Goal: Check status: Check status

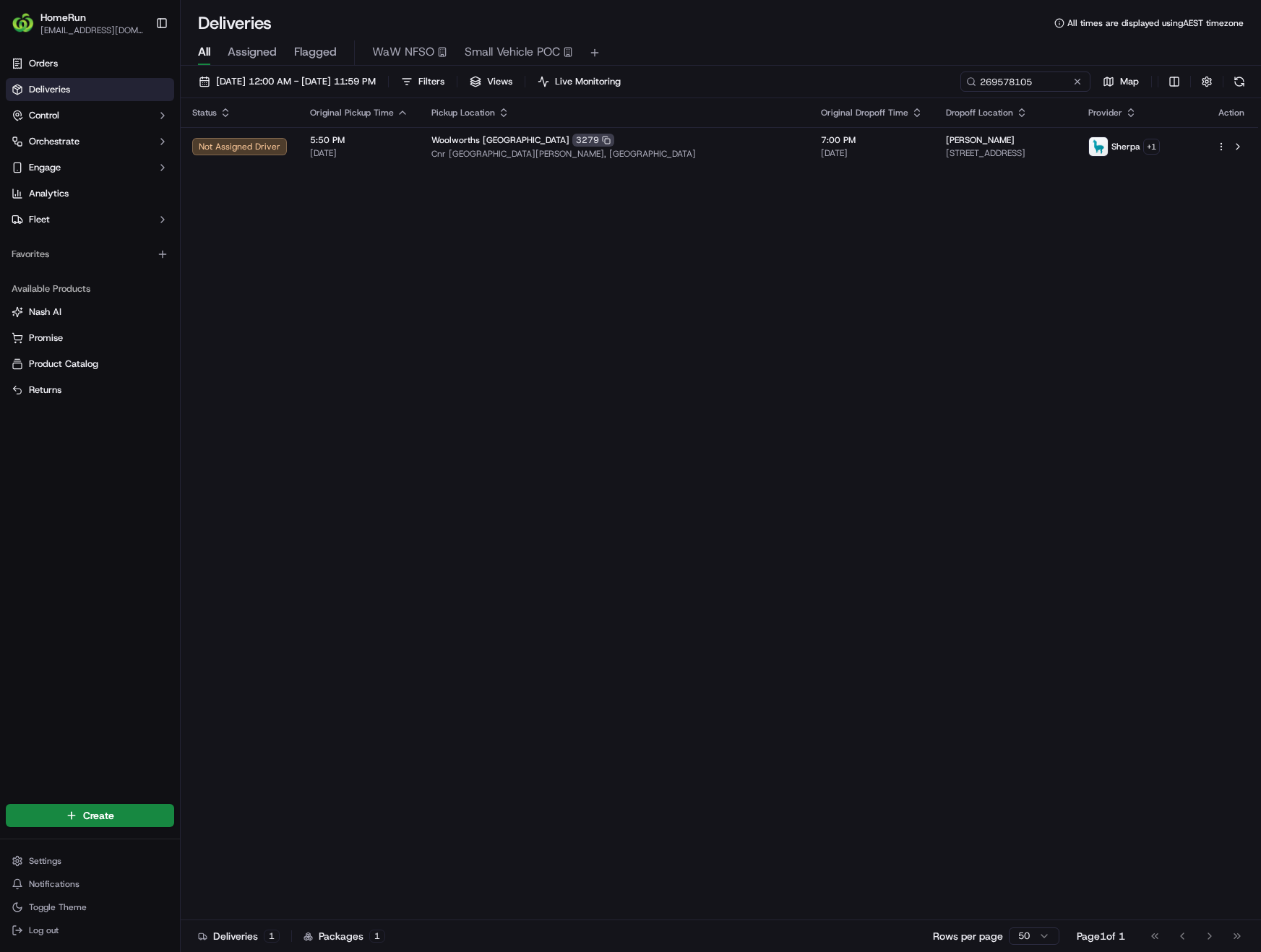
click at [1077, 83] on button at bounding box center [1077, 81] width 14 height 14
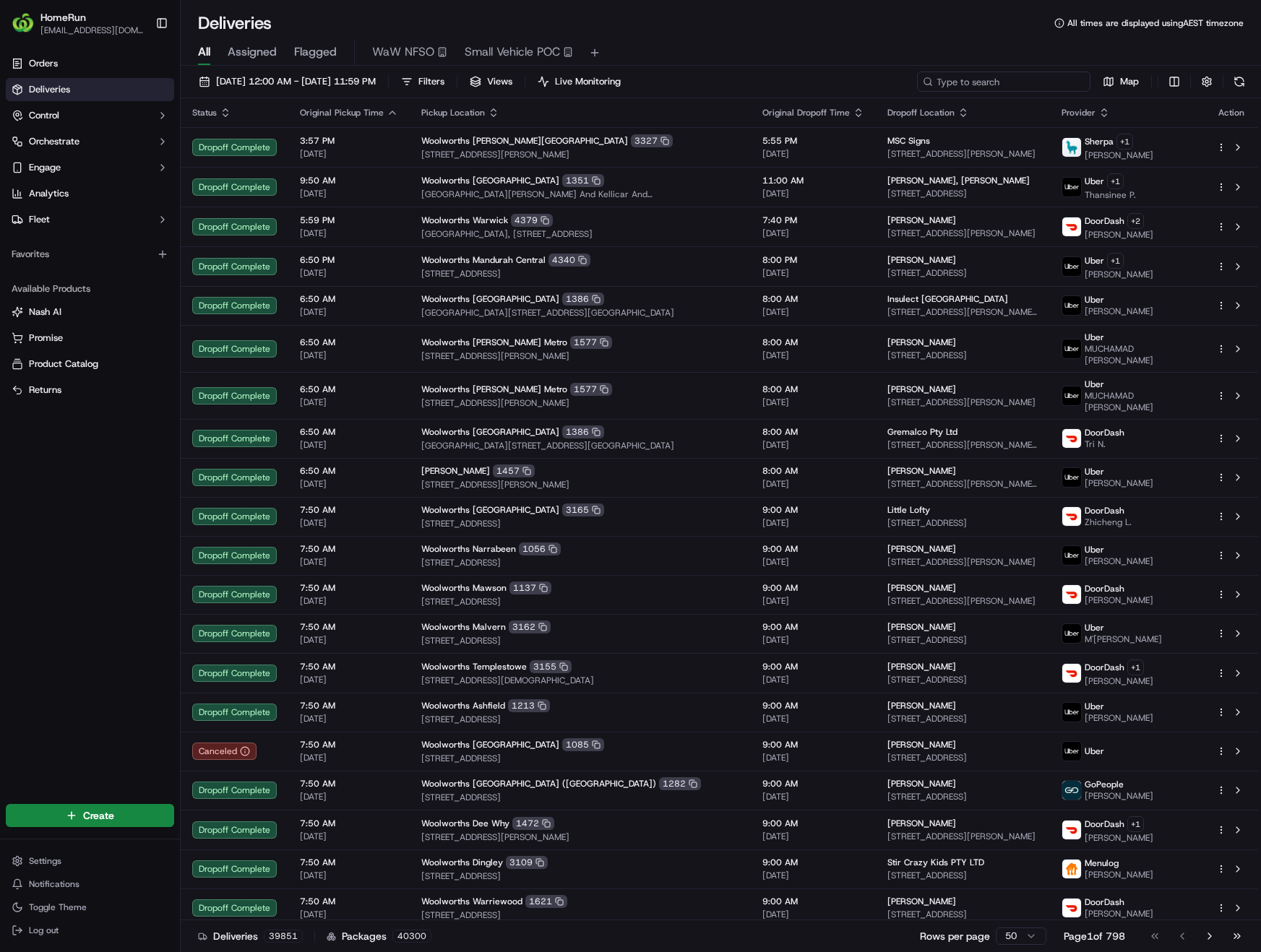
click at [1029, 82] on input at bounding box center [1004, 81] width 173 height 20
paste input "269427196"
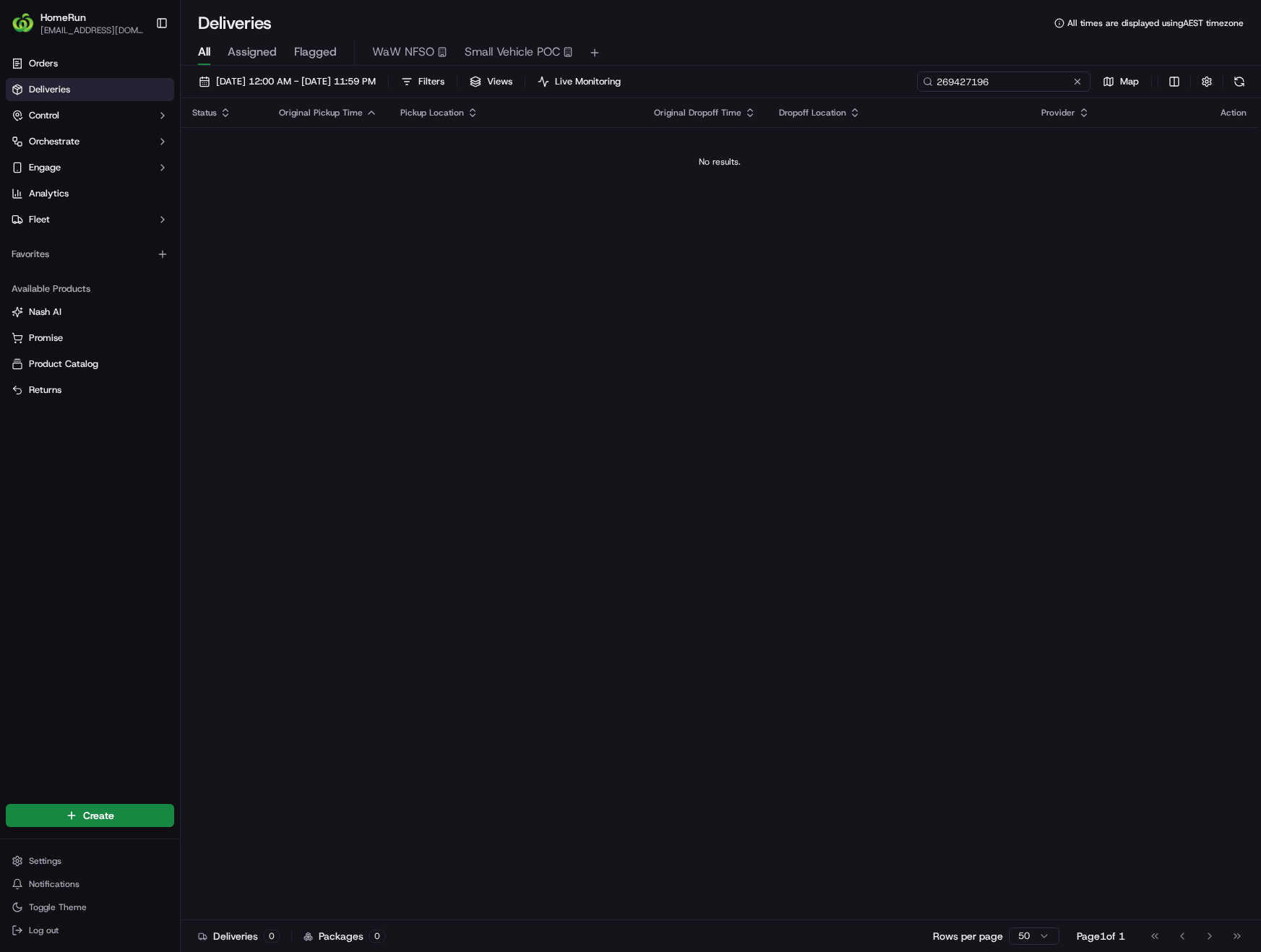
click at [1031, 82] on input "269427196" at bounding box center [1004, 81] width 173 height 20
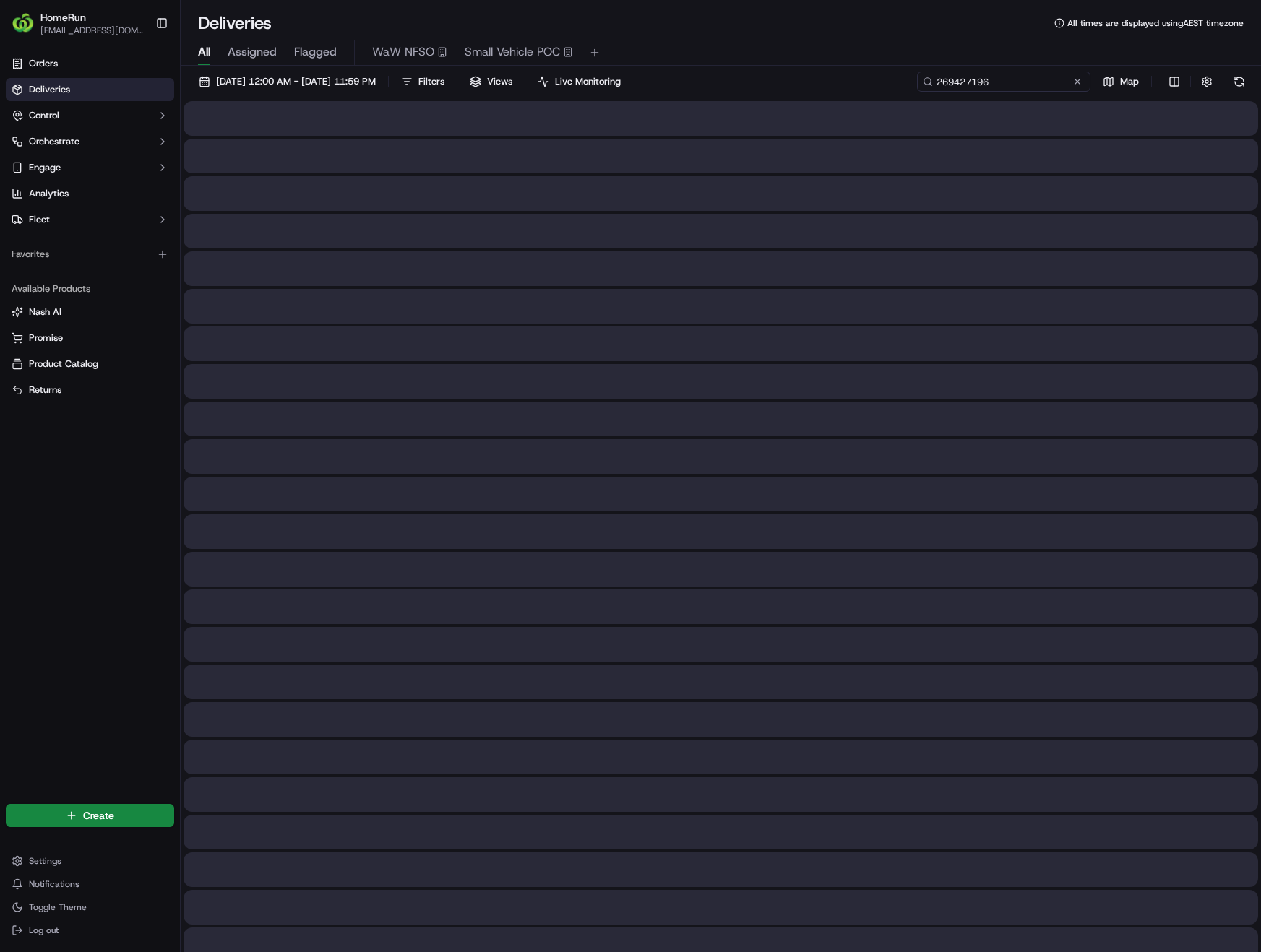
type input "269427196"
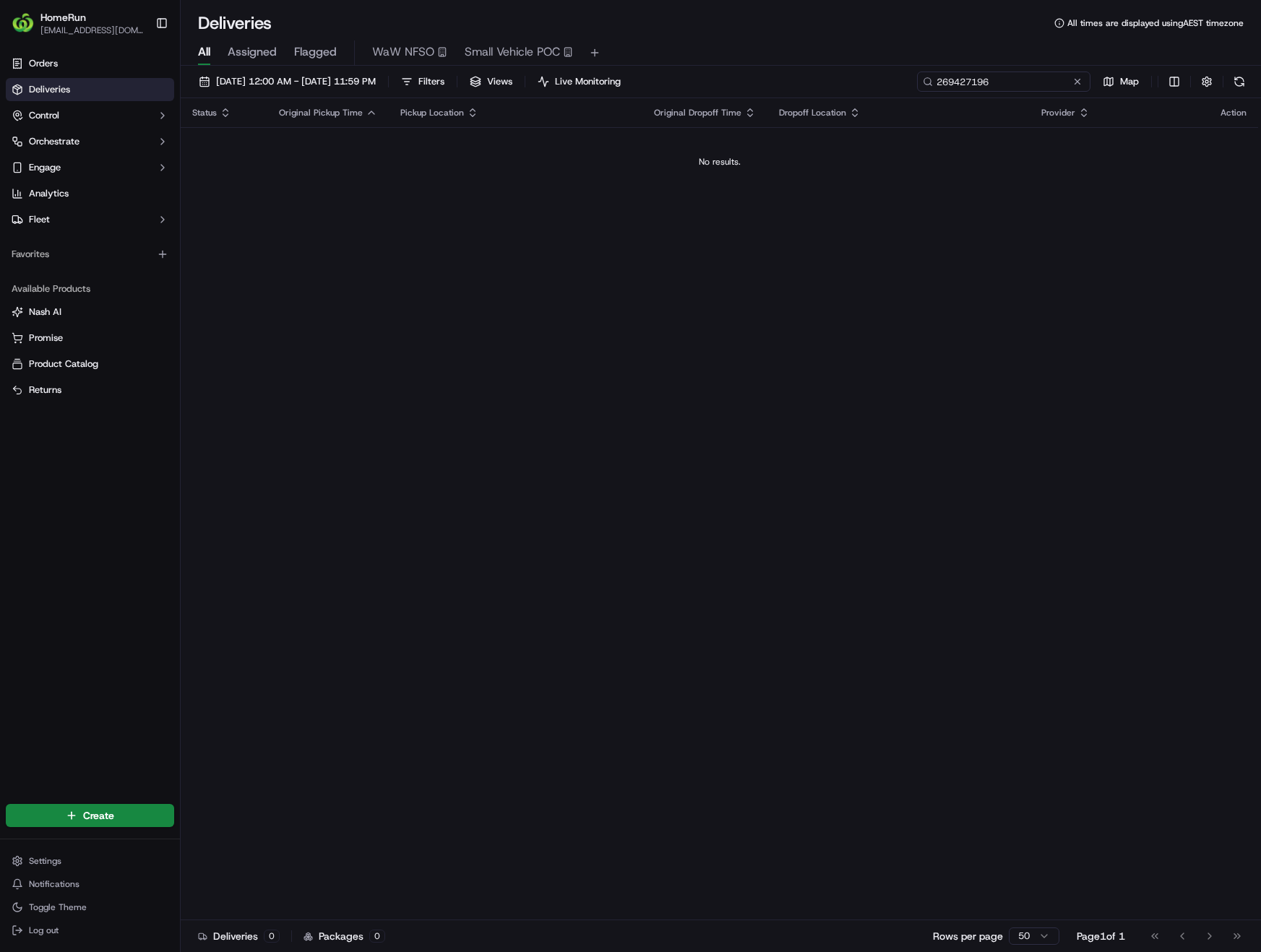
drag, startPoint x: 977, startPoint y: 83, endPoint x: 975, endPoint y: 91, distance: 8.2
click at [975, 91] on div "15/09/2025 12:00 AM - 15/09/2025 11:59 PM Filters Views Live Monitoring 2694271…" at bounding box center [720, 85] width 1080 height 27
click at [1077, 82] on button at bounding box center [1077, 81] width 14 height 14
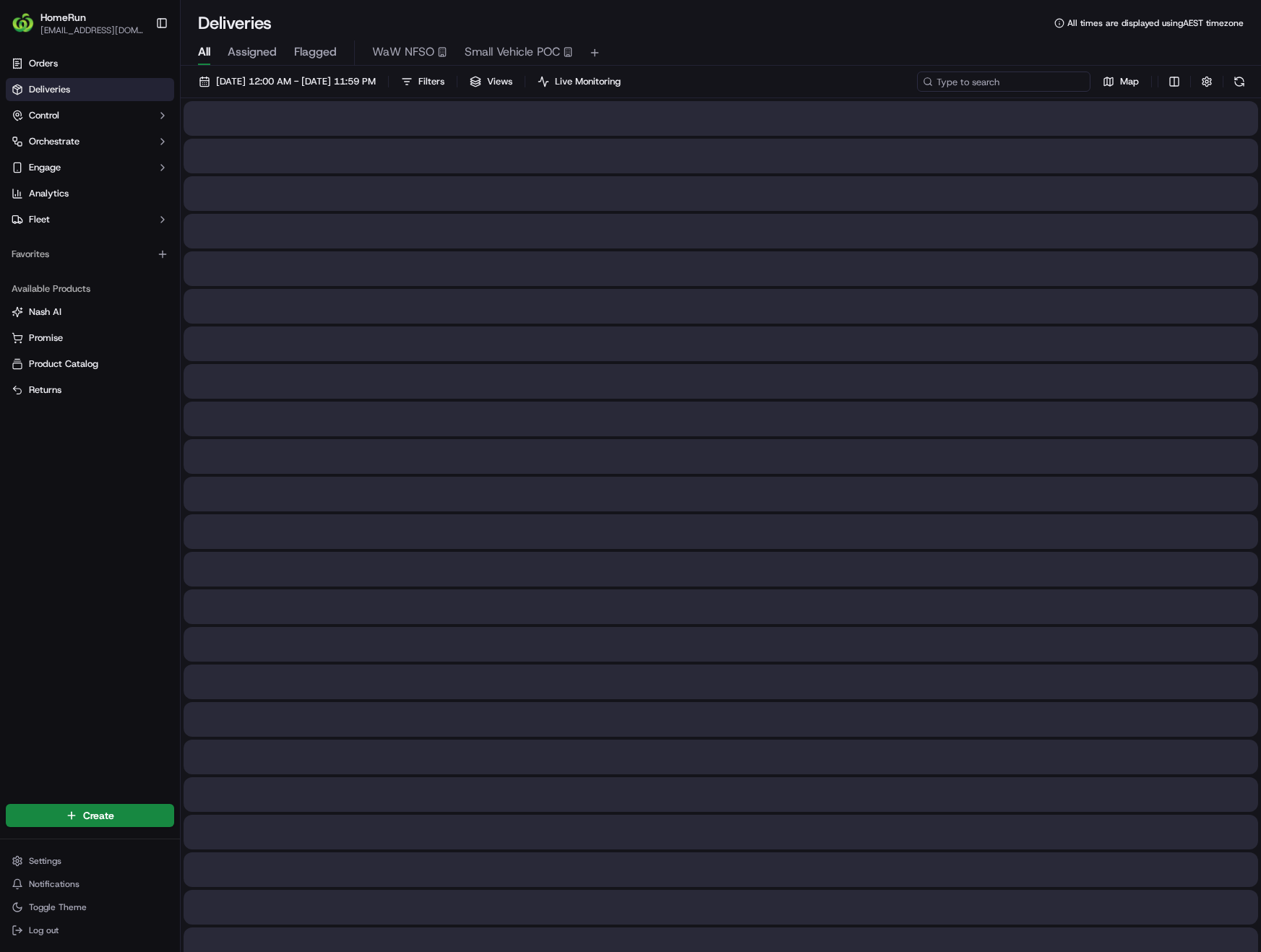
click at [1041, 79] on input at bounding box center [1004, 81] width 173 height 20
paste input "269523390"
type input "269523390"
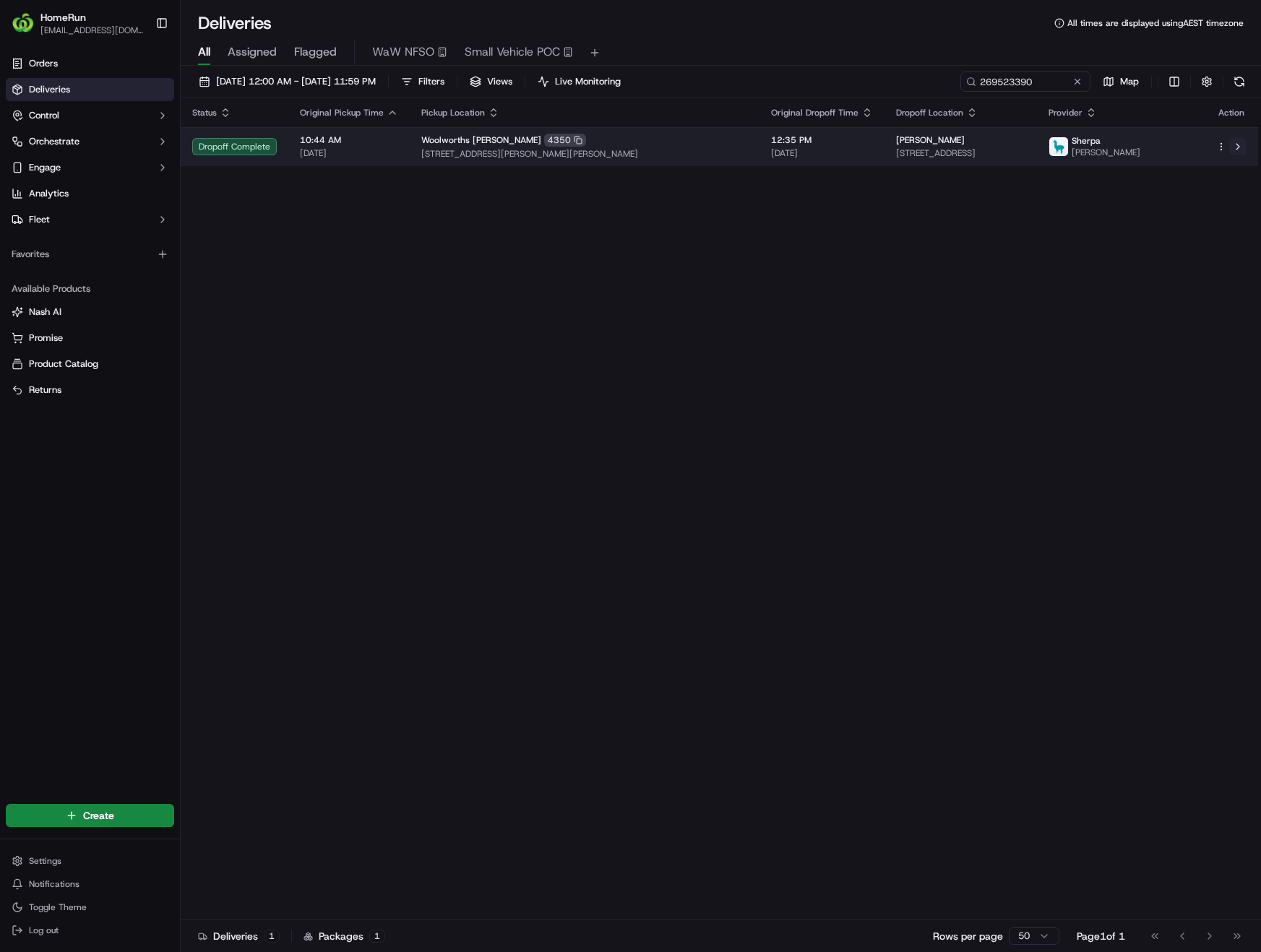
click at [1239, 150] on button at bounding box center [1238, 147] width 17 height 17
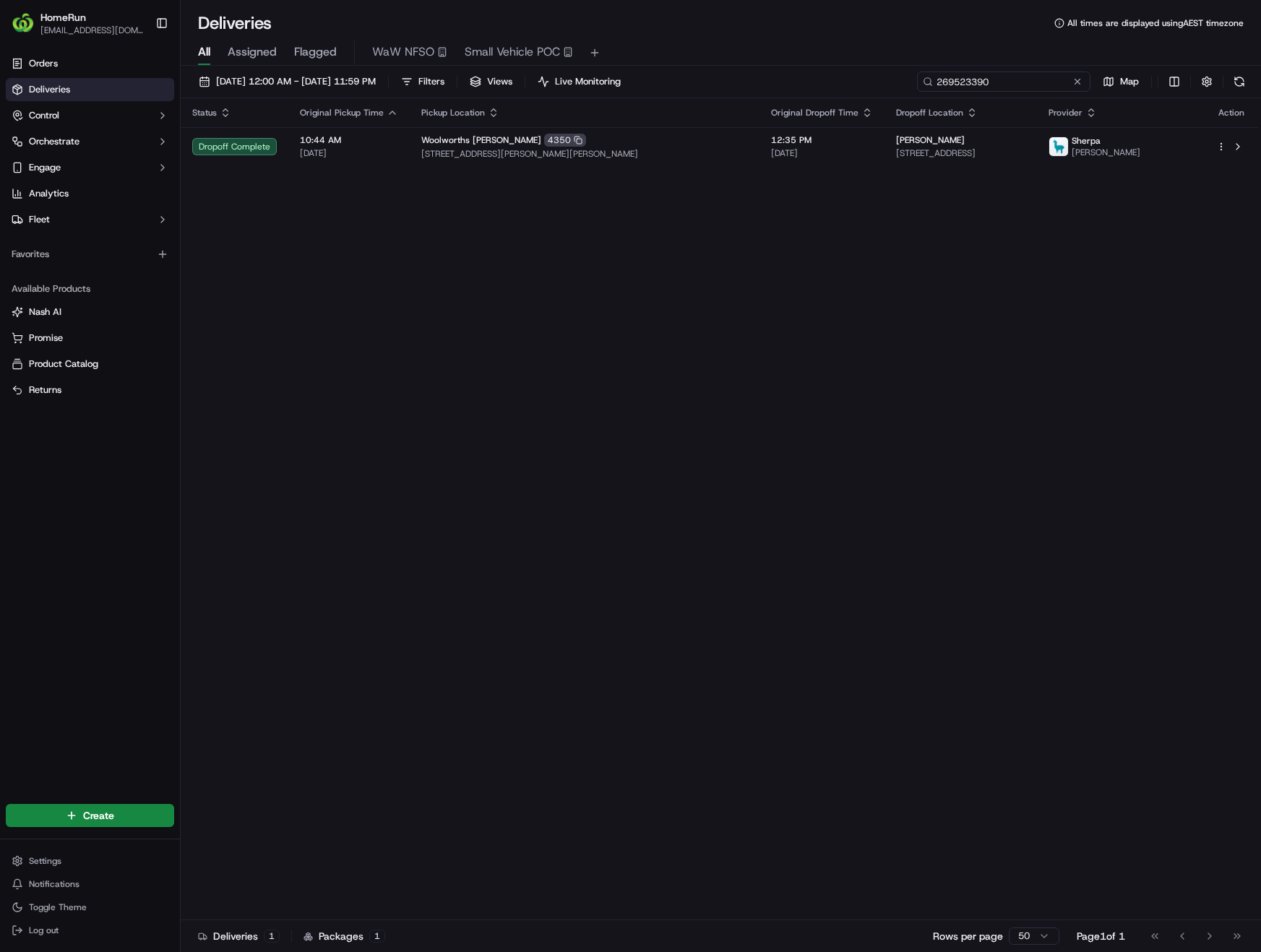
click at [1085, 82] on input "269523390" at bounding box center [1004, 81] width 173 height 20
click at [1077, 83] on button at bounding box center [1077, 81] width 14 height 14
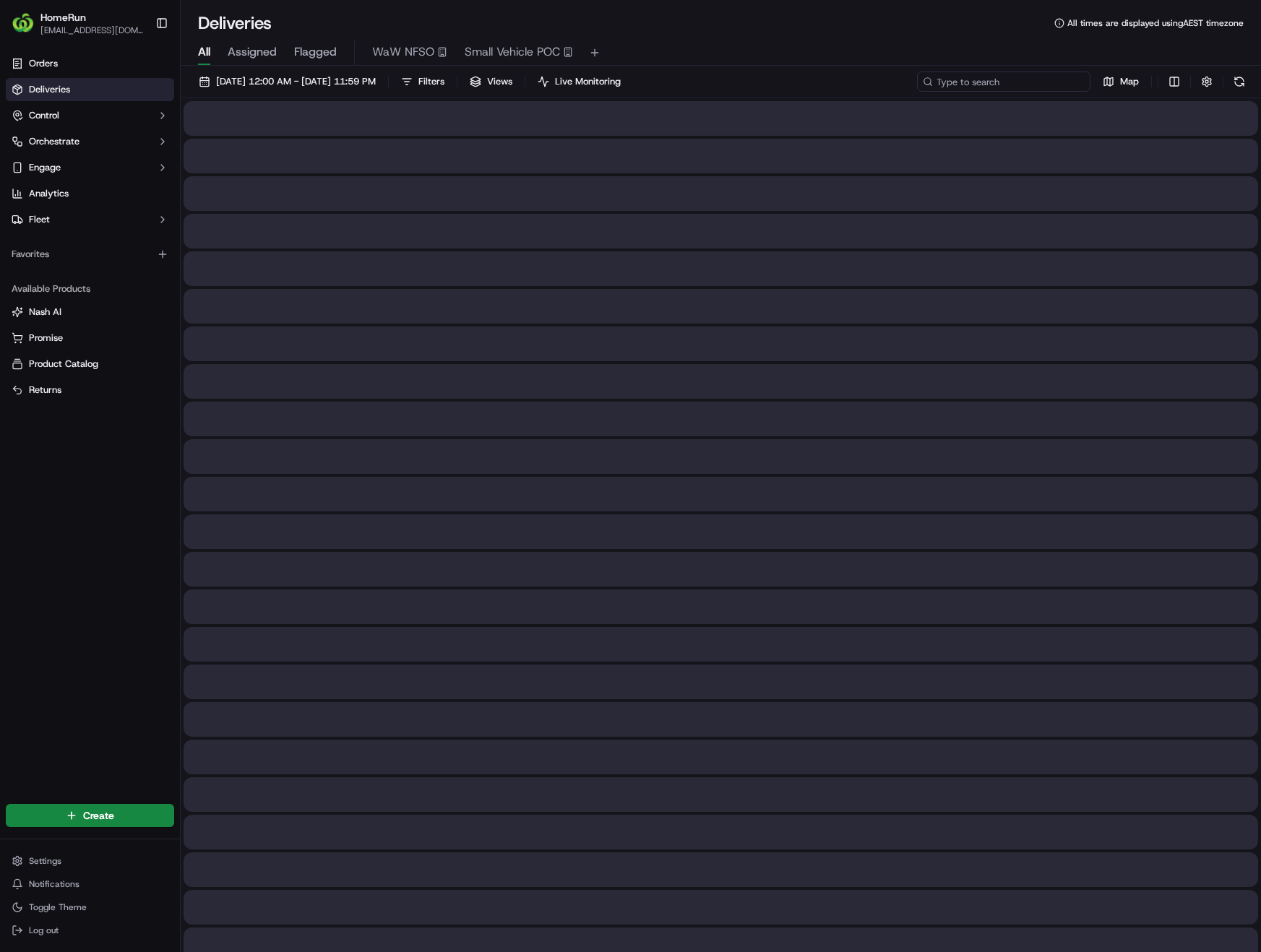
paste input "269429885"
click at [1051, 79] on input "269429885" at bounding box center [1004, 81] width 173 height 20
type input "269429885"
